Goal: Task Accomplishment & Management: Manage account settings

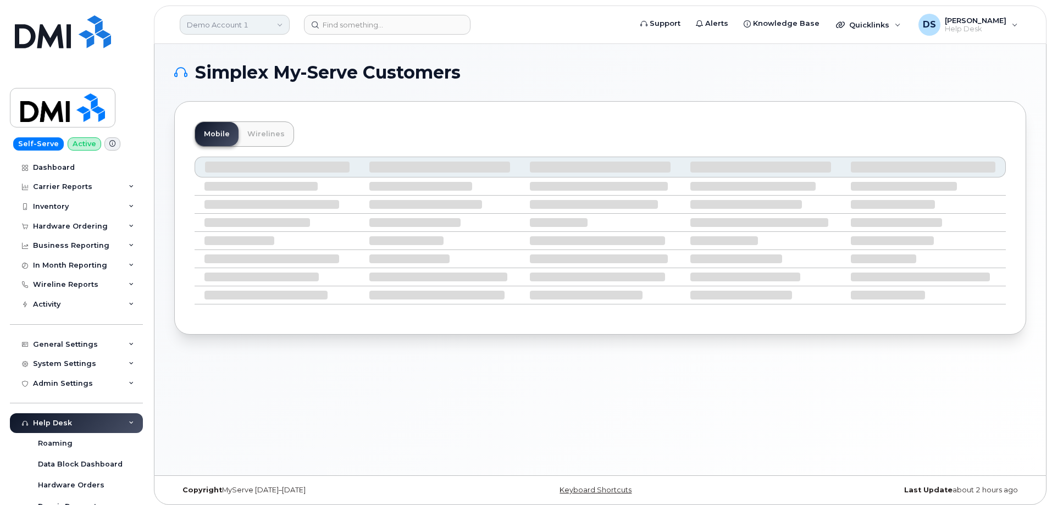
click at [278, 20] on link "Demo Account 1" at bounding box center [235, 25] width 110 height 20
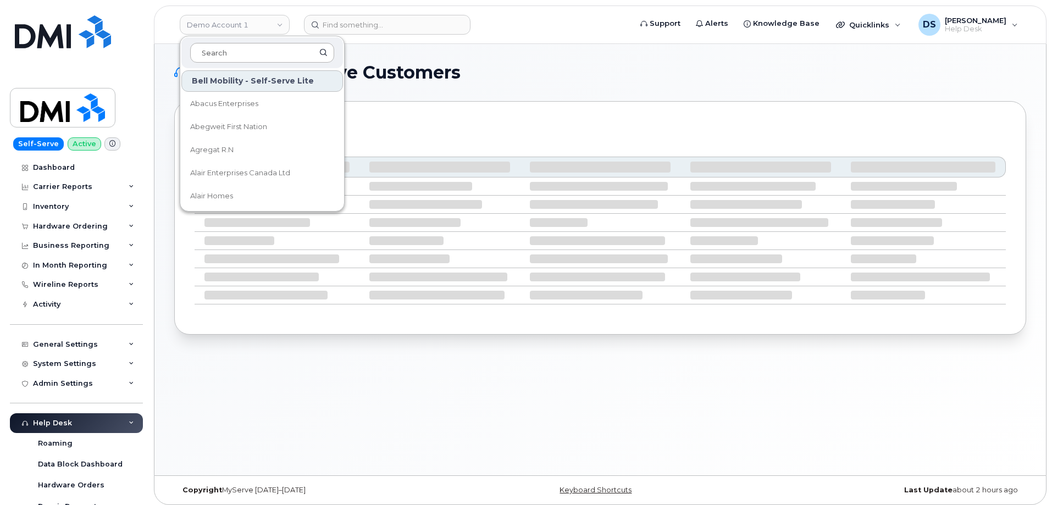
click at [236, 52] on input at bounding box center [262, 53] width 144 height 20
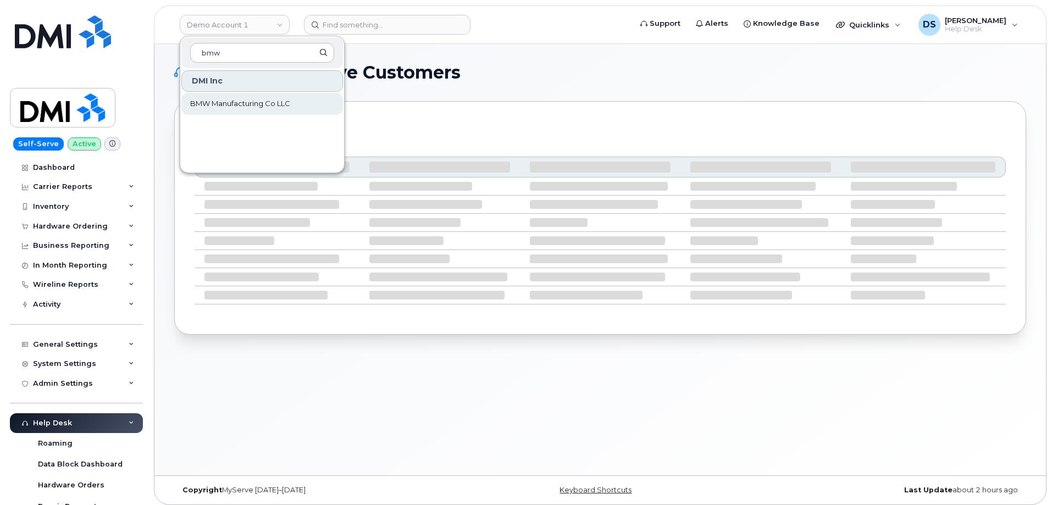
type input "bmw"
click at [239, 100] on span "BMW Manufacturing Co LLC" at bounding box center [240, 103] width 100 height 11
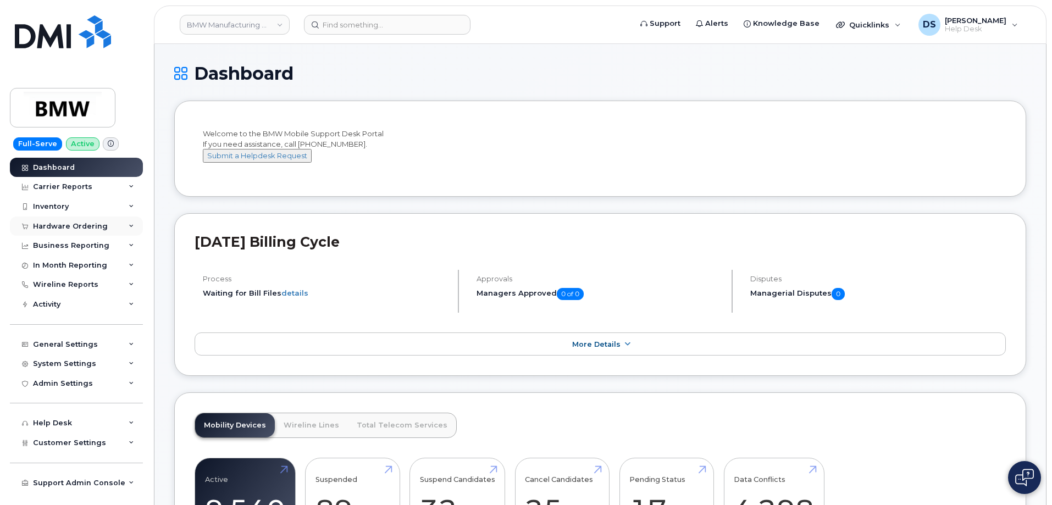
click at [132, 225] on icon at bounding box center [131, 226] width 5 height 5
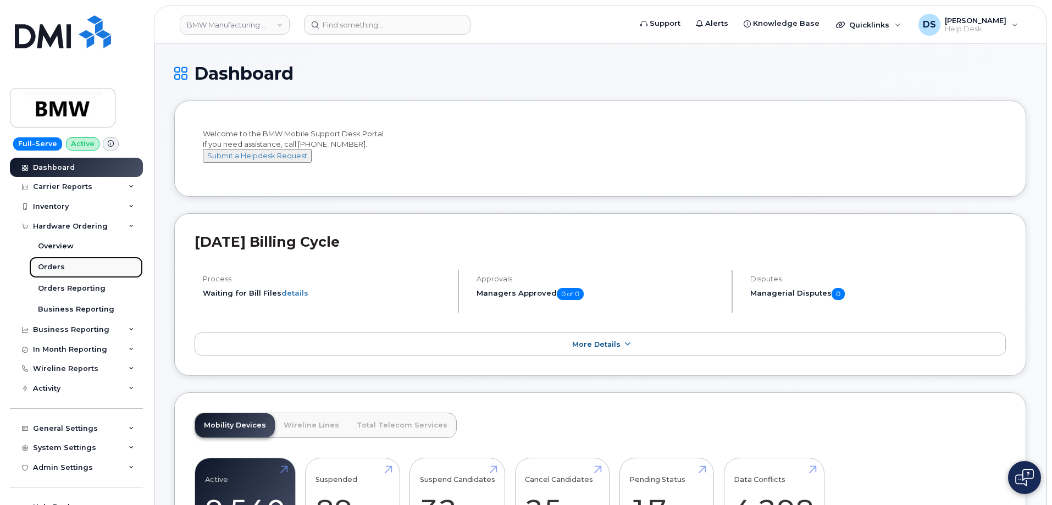
click at [63, 264] on link "Orders" at bounding box center [86, 267] width 114 height 21
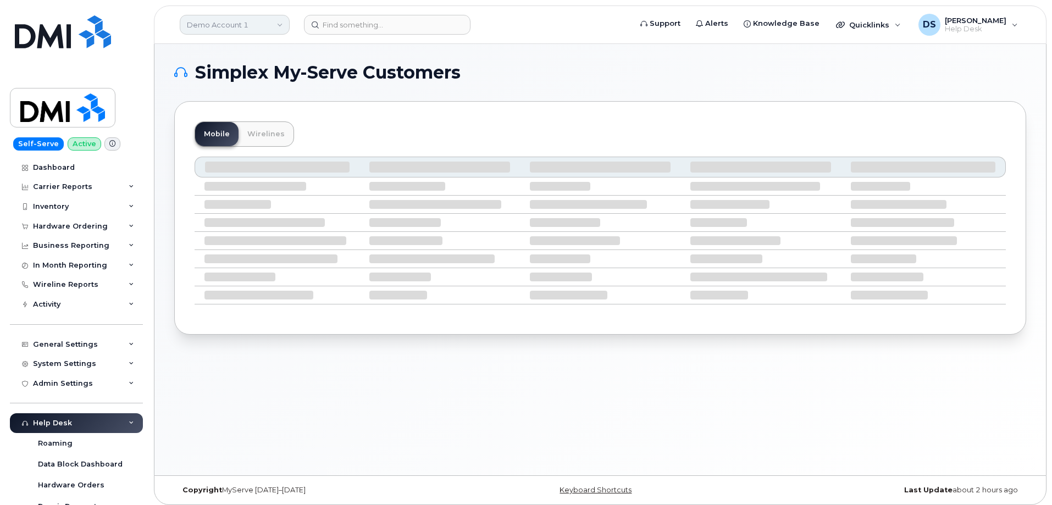
click at [246, 21] on link "Demo Account 1" at bounding box center [235, 25] width 110 height 20
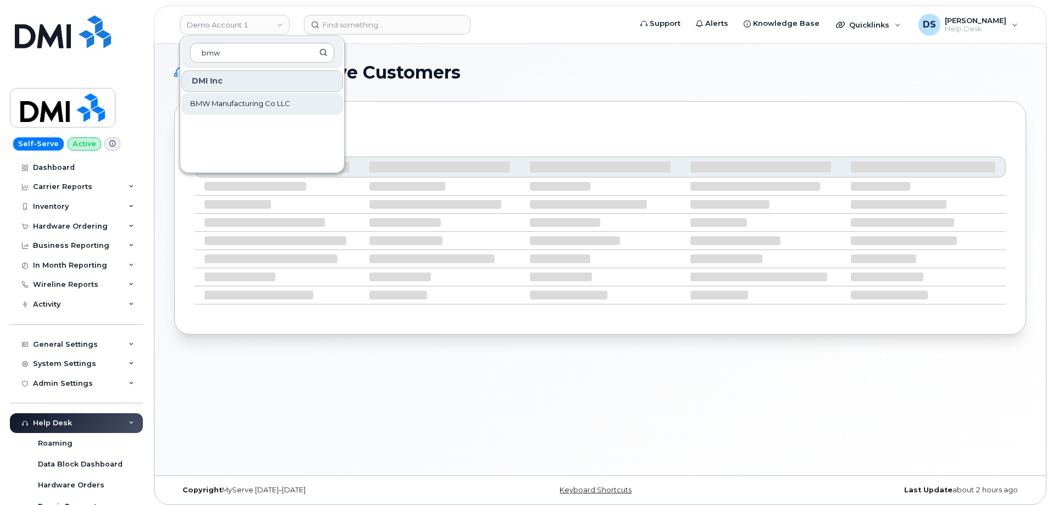
type input "bmw"
click at [250, 102] on span "BMW Manufacturing Co LLC" at bounding box center [240, 103] width 100 height 11
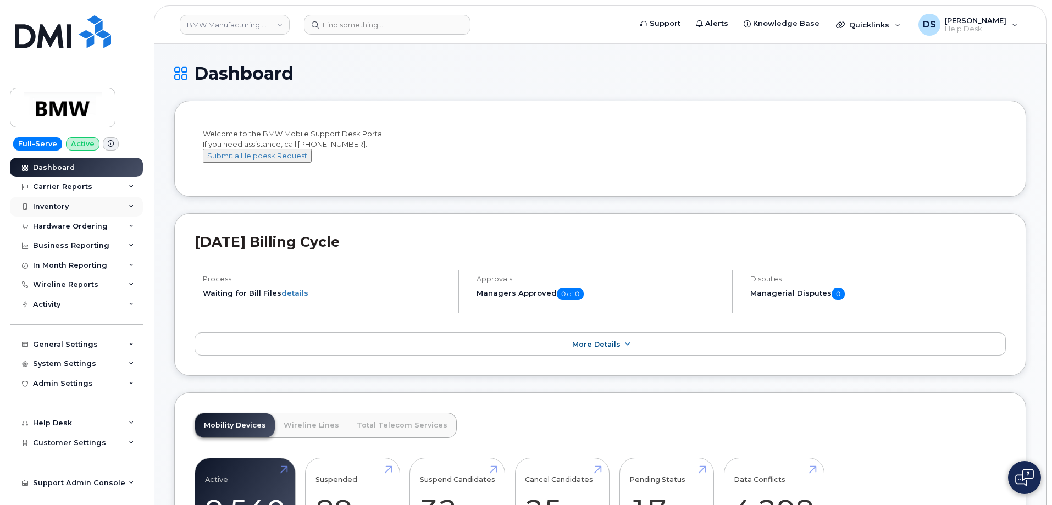
click at [133, 205] on icon at bounding box center [131, 206] width 5 height 5
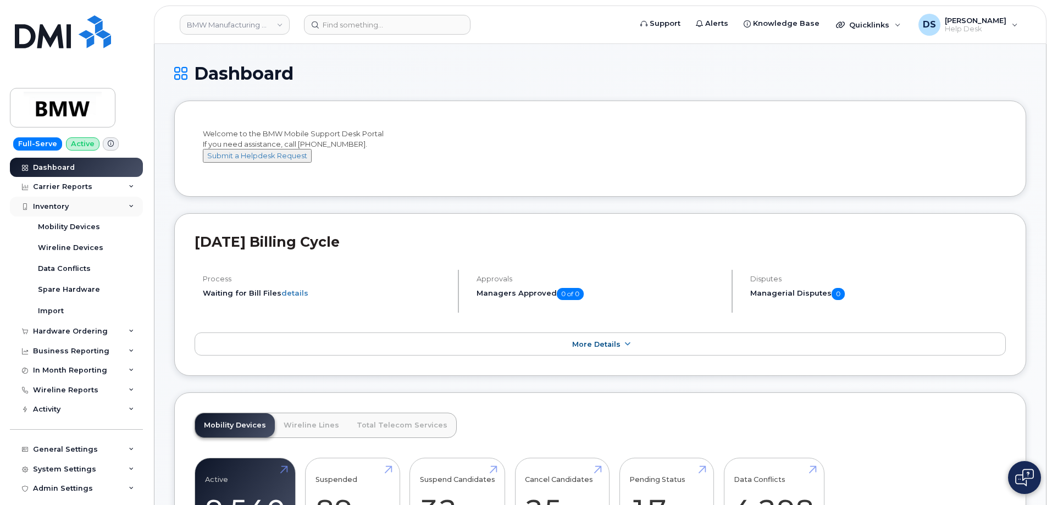
click at [125, 204] on div "Inventory" at bounding box center [76, 207] width 133 height 20
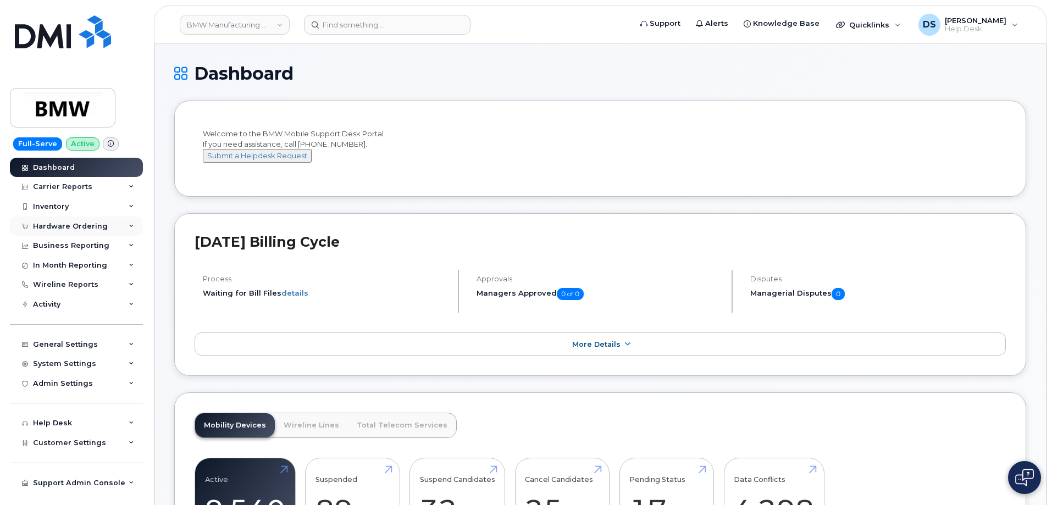
click at [133, 222] on div "Hardware Ordering" at bounding box center [76, 227] width 133 height 20
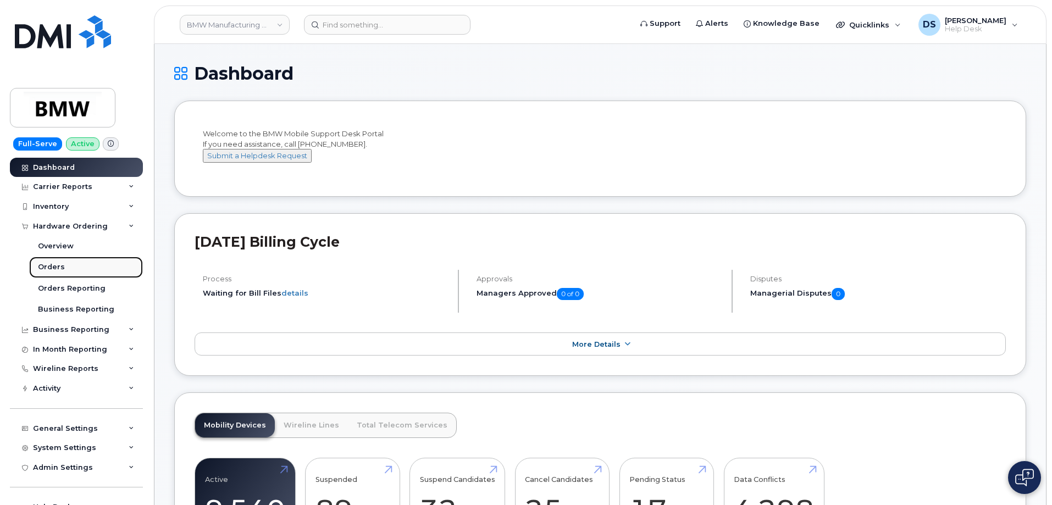
click at [61, 267] on div "Orders" at bounding box center [51, 267] width 27 height 10
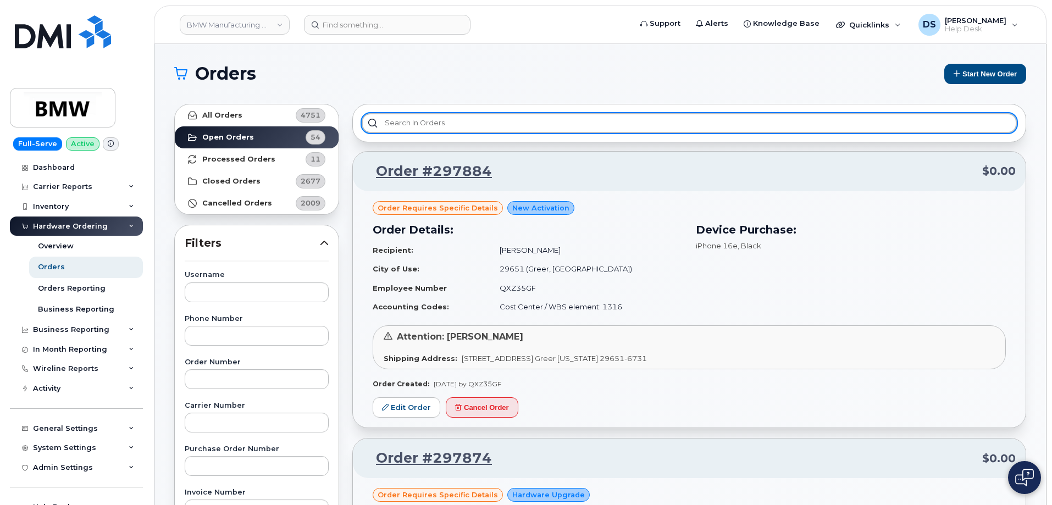
click at [449, 122] on input "text" at bounding box center [689, 123] width 655 height 20
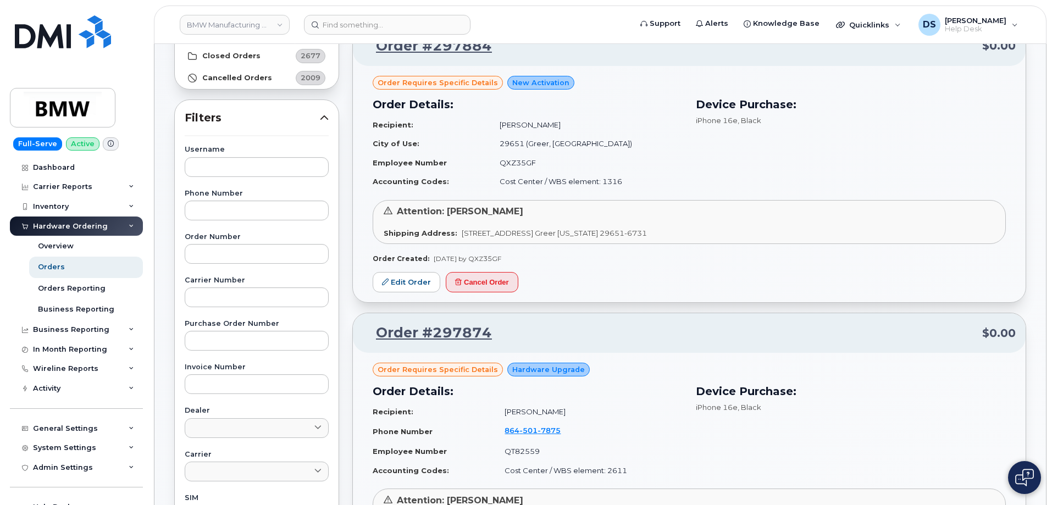
scroll to position [55, 0]
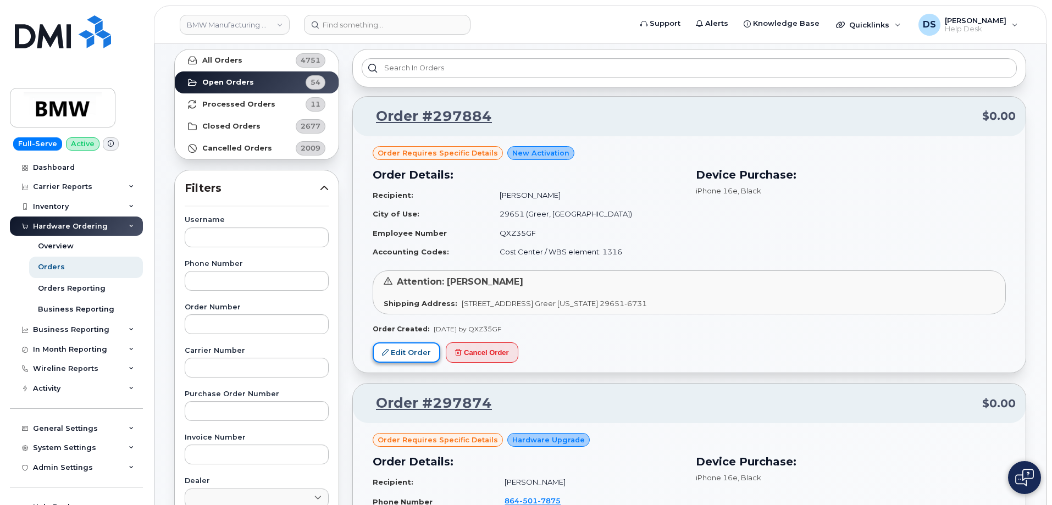
click at [417, 349] on link "Edit Order" at bounding box center [407, 353] width 68 height 20
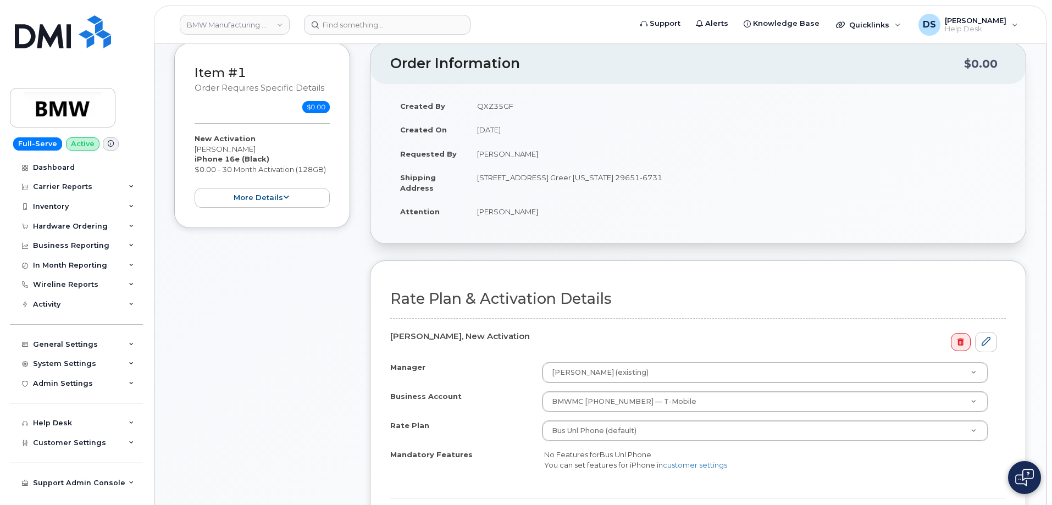
scroll to position [220, 0]
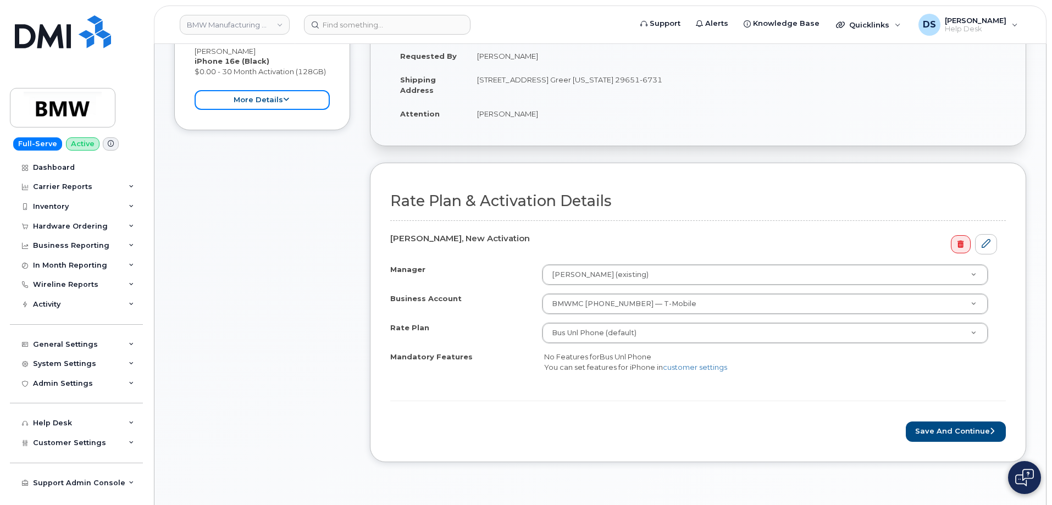
drag, startPoint x: 290, startPoint y: 96, endPoint x: 288, endPoint y: 103, distance: 8.0
click at [290, 95] on button "more details" at bounding box center [262, 100] width 135 height 20
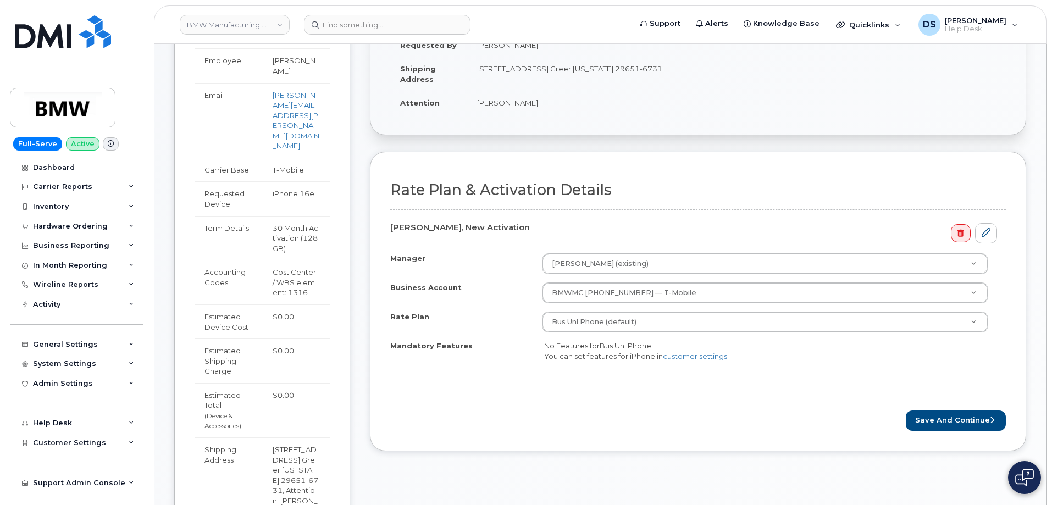
scroll to position [165, 0]
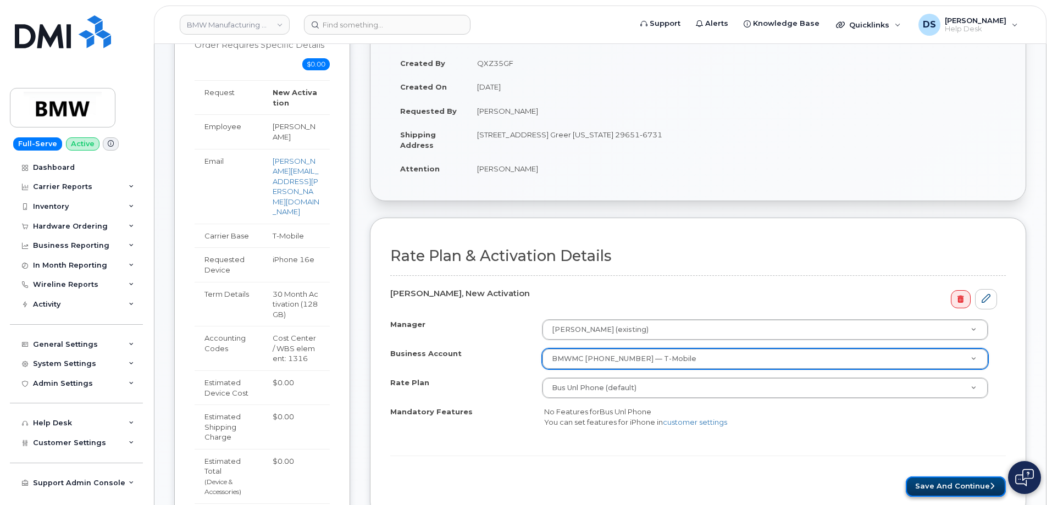
click at [968, 482] on button "Save and Continue" at bounding box center [956, 487] width 100 height 20
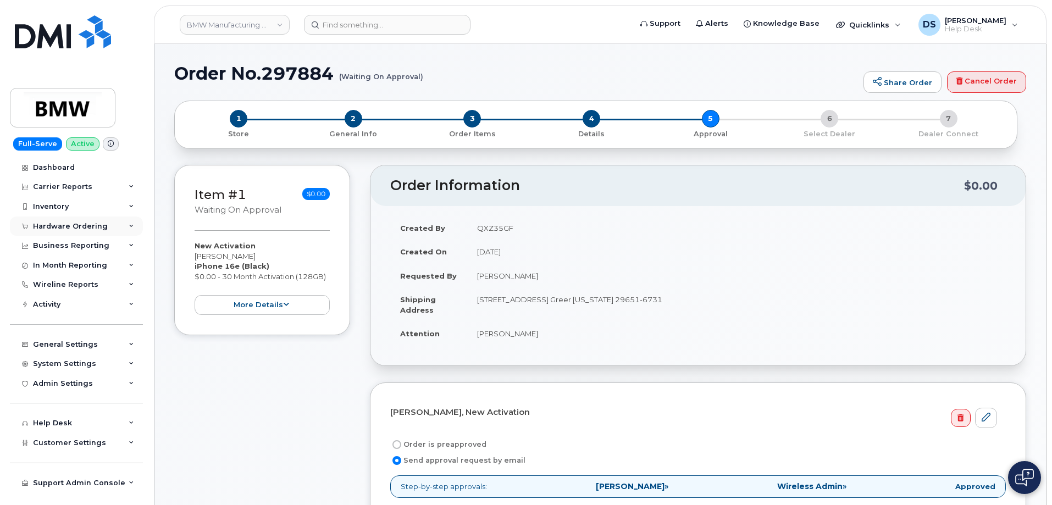
click at [129, 224] on icon at bounding box center [131, 226] width 5 height 5
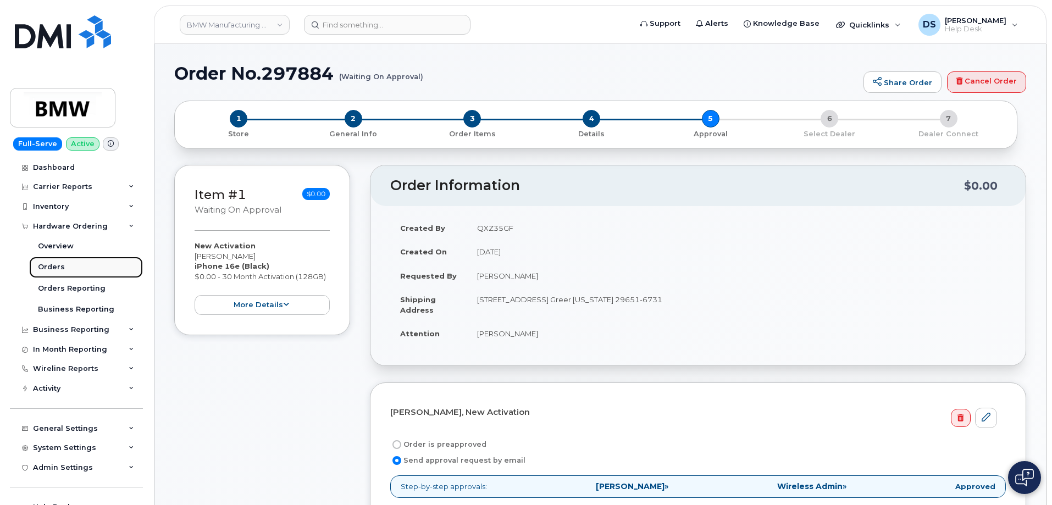
click at [64, 264] on link "Orders" at bounding box center [86, 267] width 114 height 21
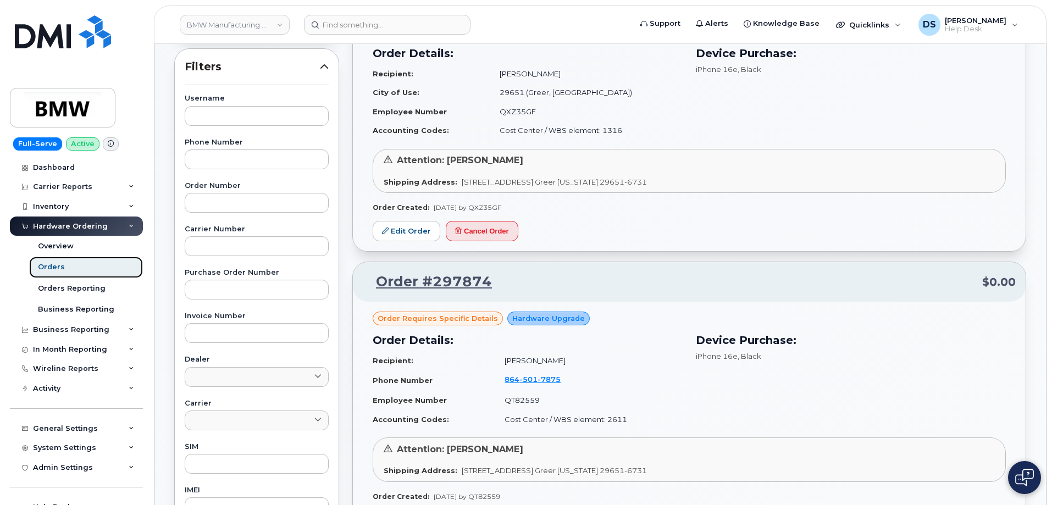
scroll to position [220, 0]
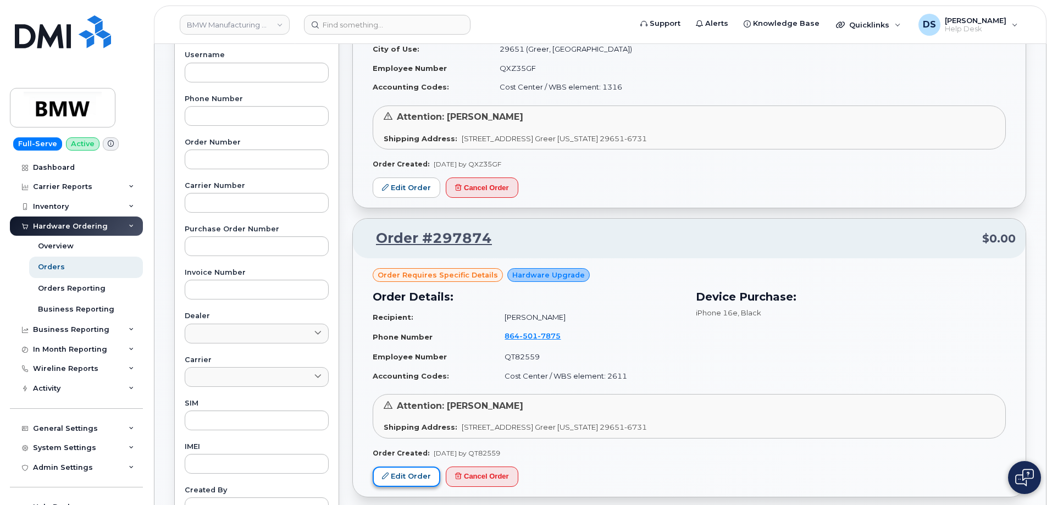
click at [418, 475] on link "Edit Order" at bounding box center [407, 477] width 68 height 20
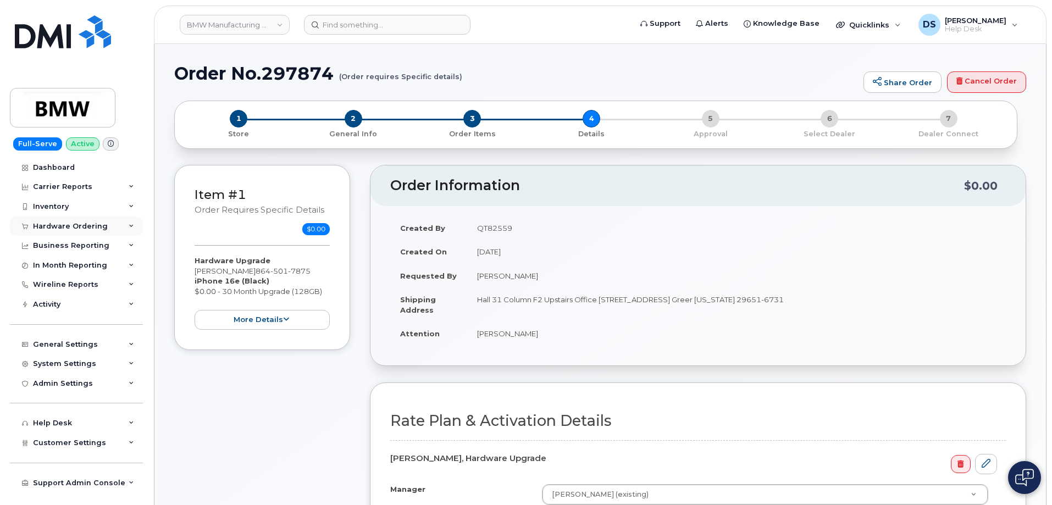
click at [129, 225] on icon at bounding box center [131, 226] width 5 height 5
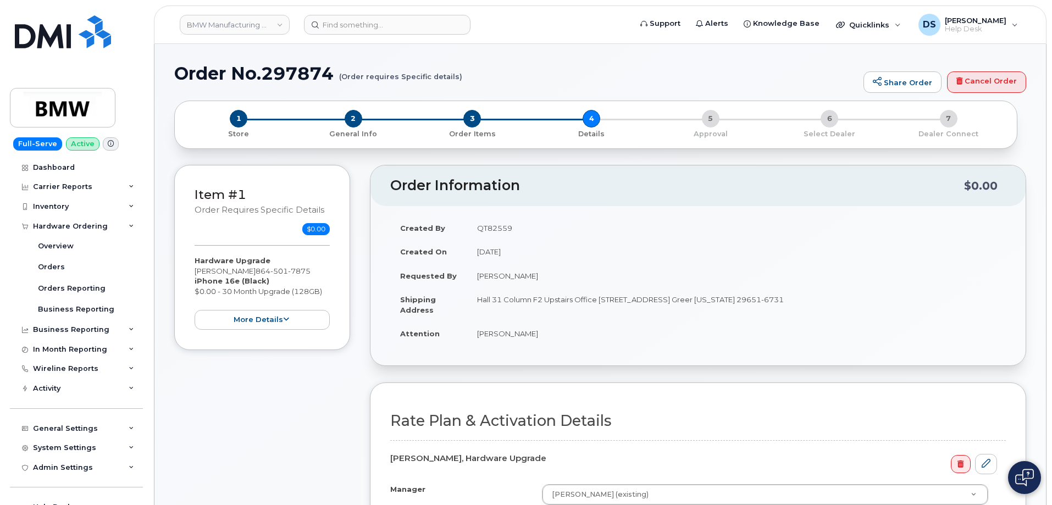
click at [286, 388] on div "Item #1 Order requires Specific details $0.00 Hardware Upgrade [PERSON_NAME] [P…" at bounding box center [262, 432] width 176 height 534
click at [295, 313] on button "more details" at bounding box center [262, 320] width 135 height 20
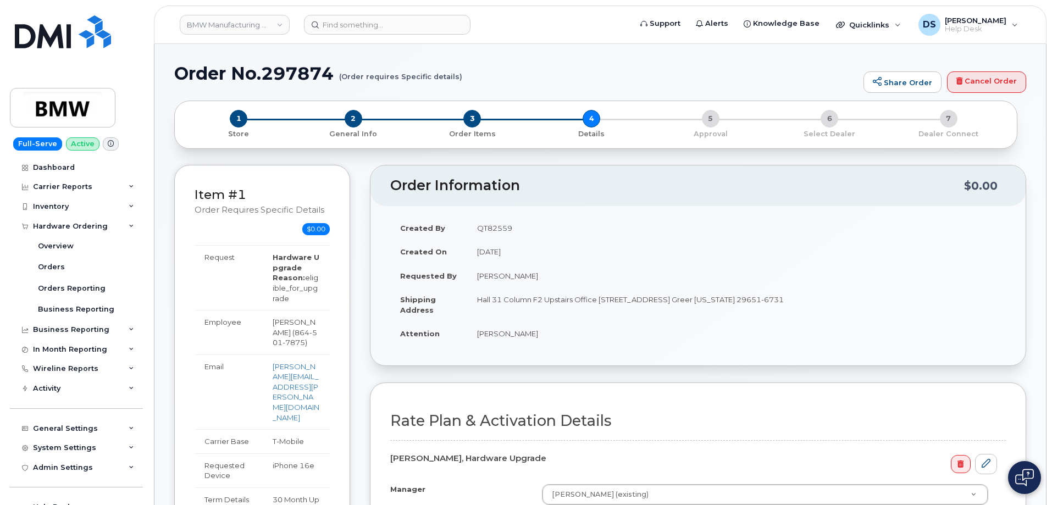
click at [466, 371] on div "Order Information $0.00 Created By QT82559 Created On [DATE] Requested By [PERS…" at bounding box center [698, 513] width 657 height 697
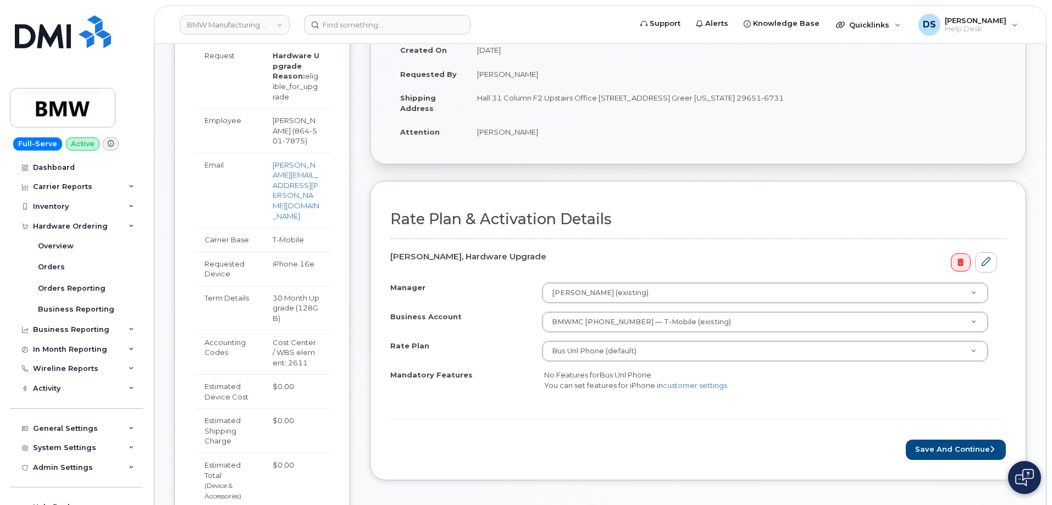
scroll to position [220, 0]
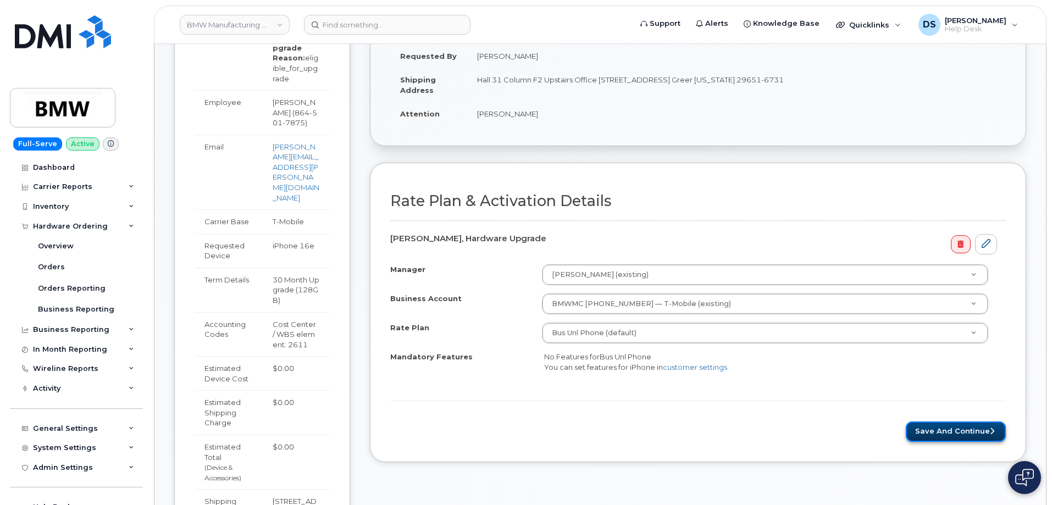
click at [971, 432] on button "Save and Continue" at bounding box center [956, 432] width 100 height 20
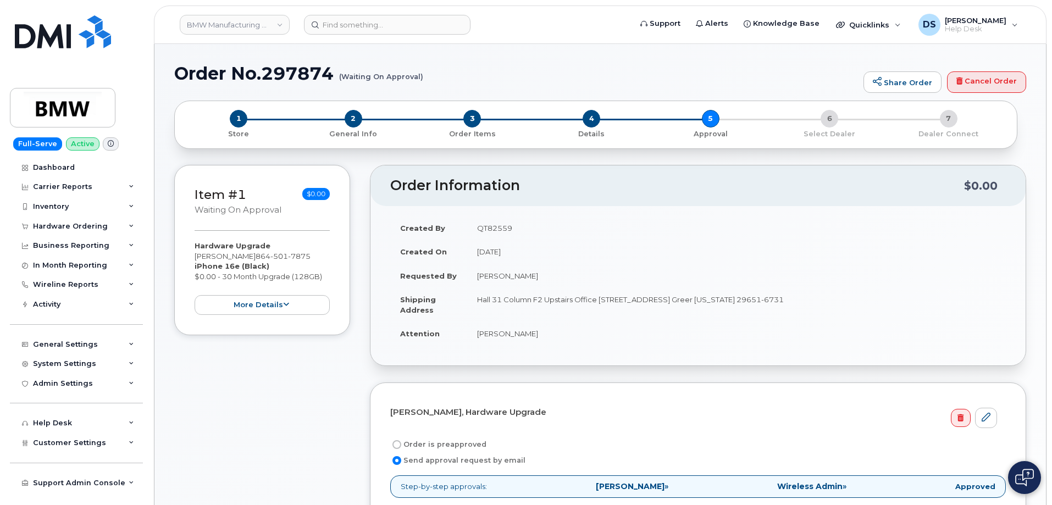
click at [328, 354] on div "Item #1 Waiting On Approval $0.00 Hardware Upgrade [PERSON_NAME] [PHONE_NUMBER]…" at bounding box center [262, 471] width 176 height 613
click at [130, 224] on icon at bounding box center [131, 226] width 5 height 5
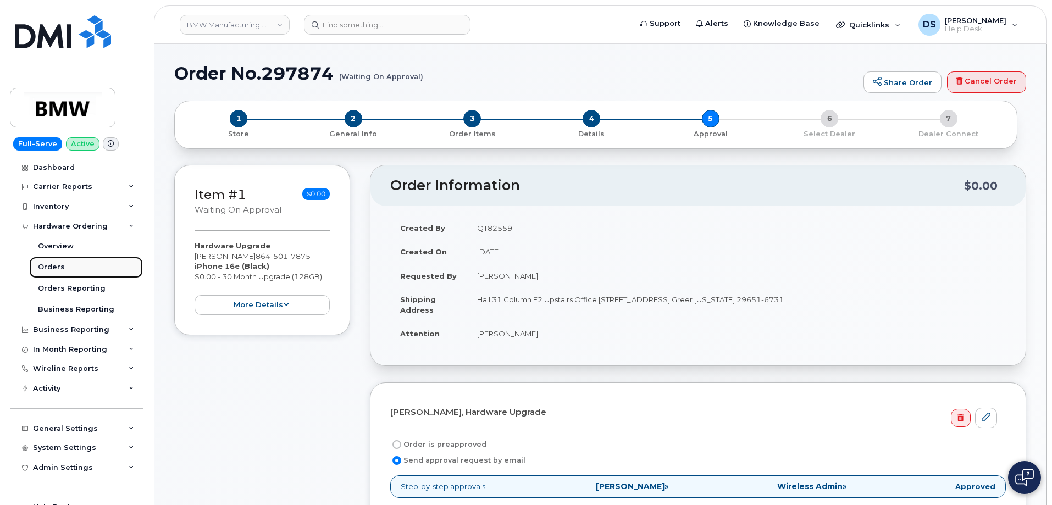
click at [57, 266] on div "Orders" at bounding box center [51, 267] width 27 height 10
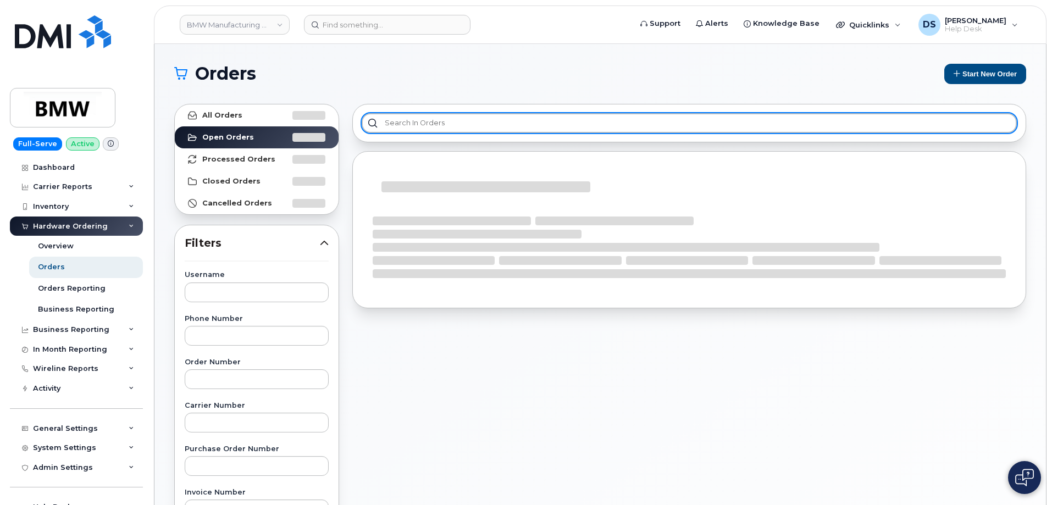
click at [499, 121] on input "text" at bounding box center [689, 123] width 655 height 20
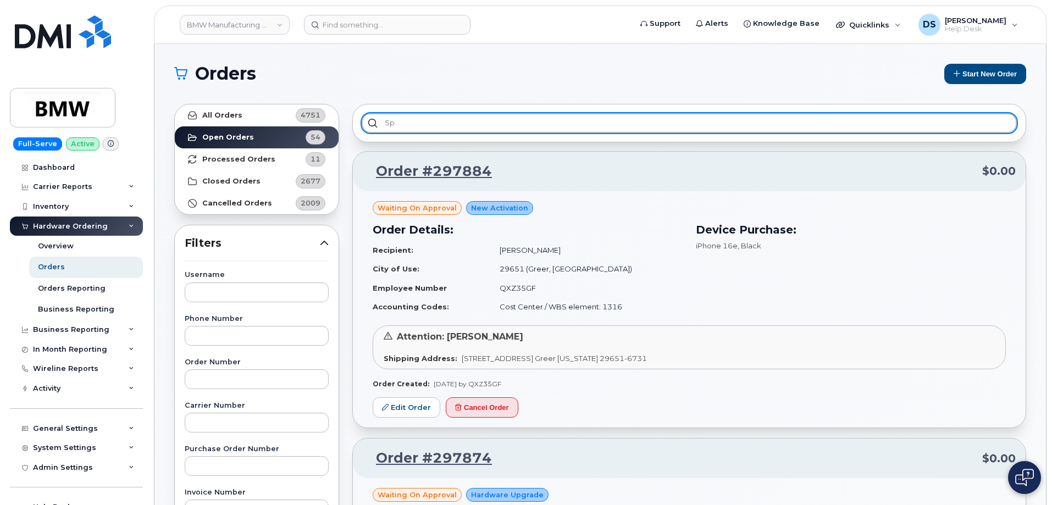
type input "s"
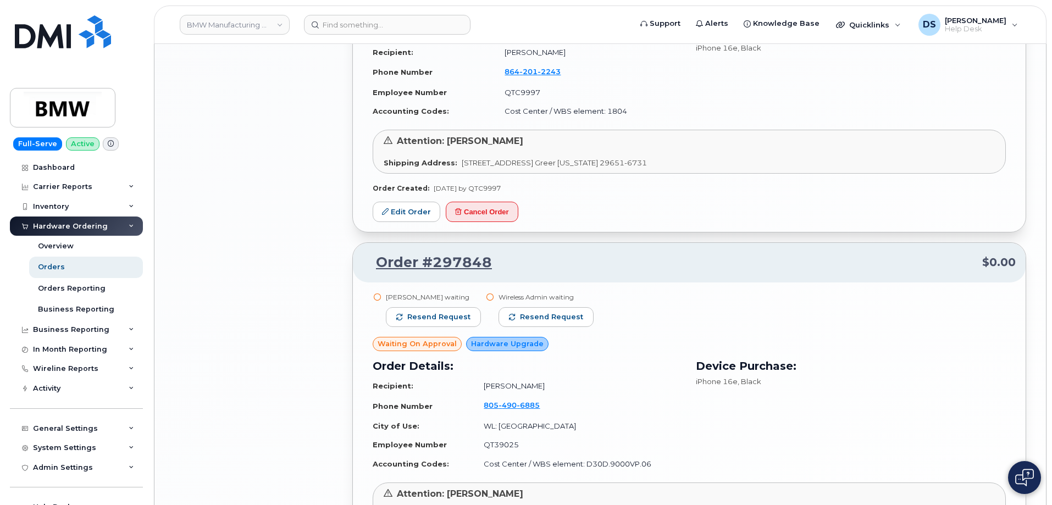
scroll to position [1980, 0]
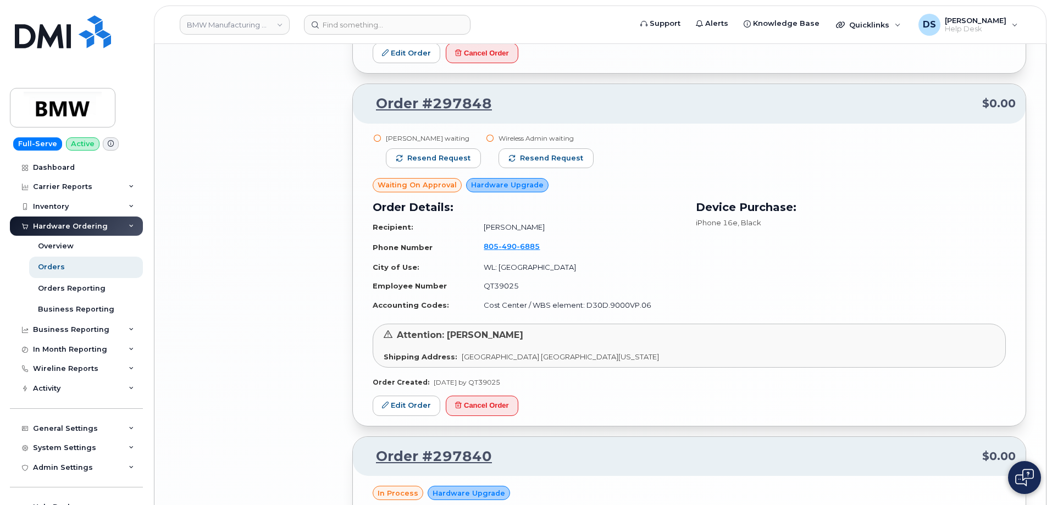
scroll to position [1815, 0]
